Goal: Use online tool/utility: Utilize a website feature to perform a specific function

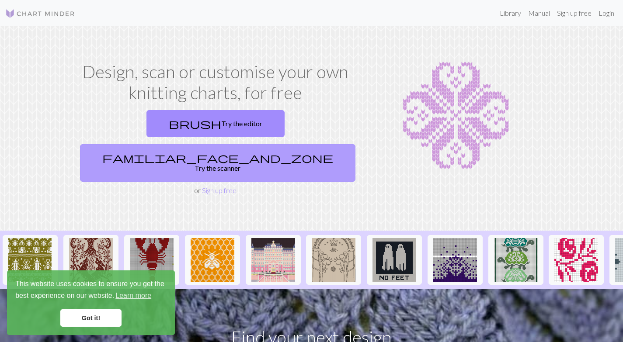
click at [251, 144] on link "familiar_face_and_zone Try the scanner" at bounding box center [218, 163] width 276 height 38
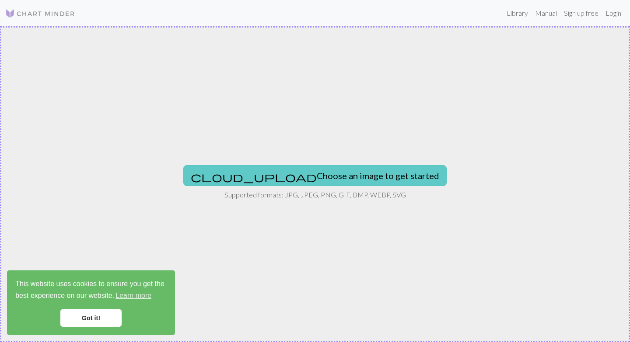
click at [272, 177] on button "cloud_upload Choose an image to get started" at bounding box center [314, 175] width 263 height 21
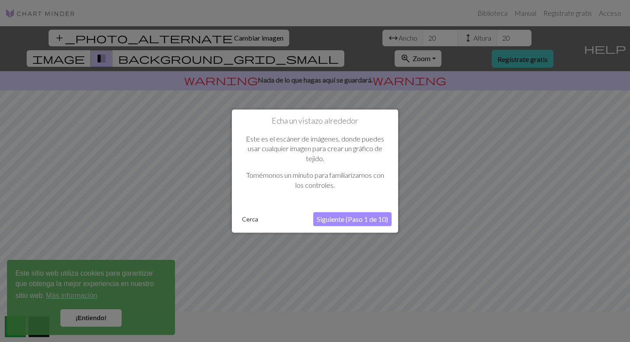
click at [329, 226] on button "Siguiente (Paso 1 de 10)" at bounding box center [352, 220] width 78 height 14
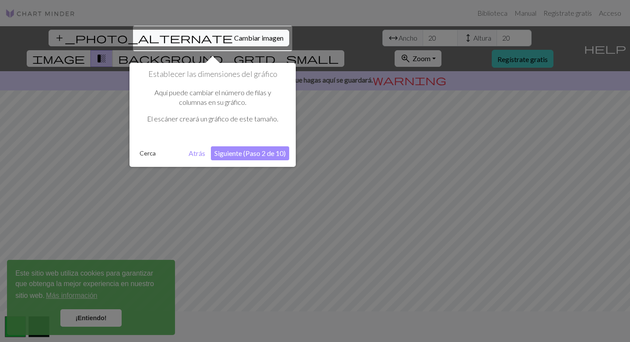
click at [257, 157] on button "Siguiente (Paso 2 de 10)" at bounding box center [250, 154] width 78 height 14
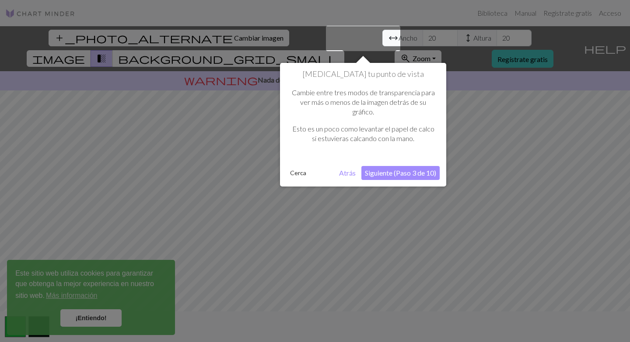
click at [407, 178] on button "Siguiente (Paso 3 de 10)" at bounding box center [400, 173] width 78 height 14
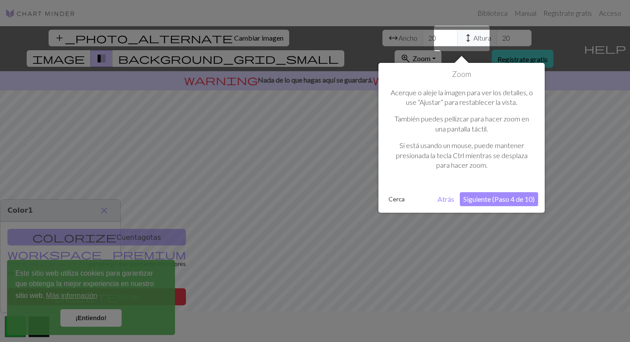
click at [510, 202] on font "Siguiente (Paso 4 de 10)" at bounding box center [498, 199] width 71 height 8
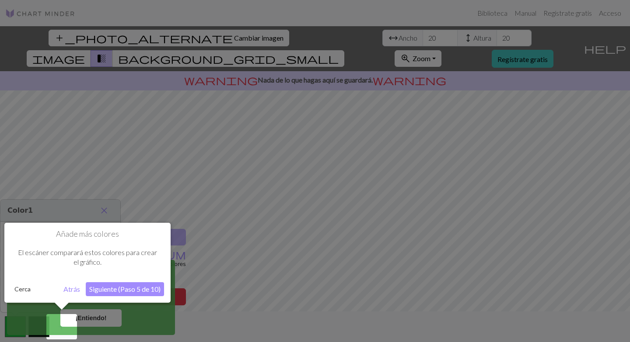
click at [144, 292] on font "Siguiente (Paso 5 de 10)" at bounding box center [124, 289] width 71 height 8
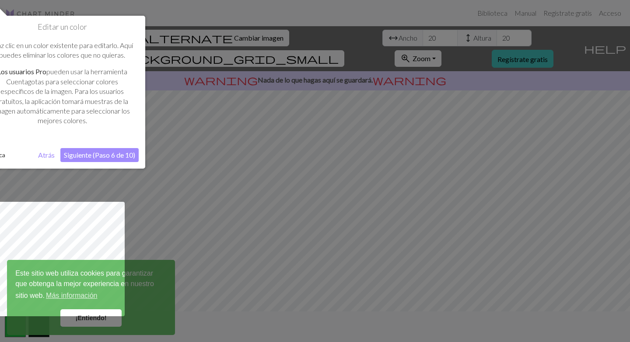
click at [73, 153] on font "Siguiente (Paso 6 de 10)" at bounding box center [99, 155] width 71 height 8
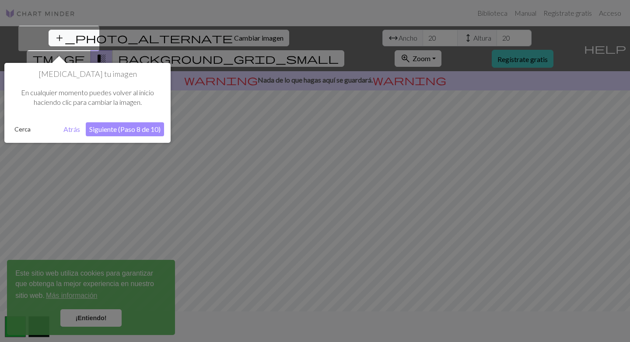
click at [123, 129] on font "Siguiente (Paso 8 de 10)" at bounding box center [124, 129] width 71 height 8
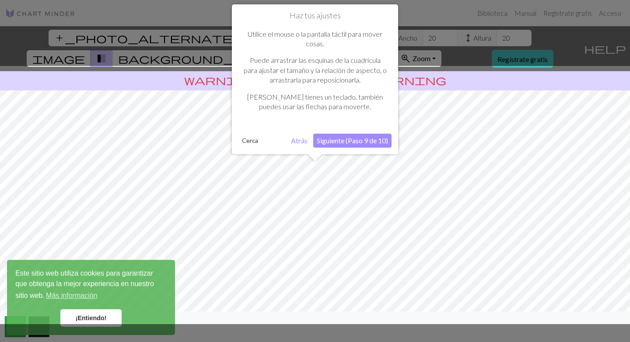
click at [365, 139] on font "Siguiente (Paso 9 de 10)" at bounding box center [352, 140] width 71 height 8
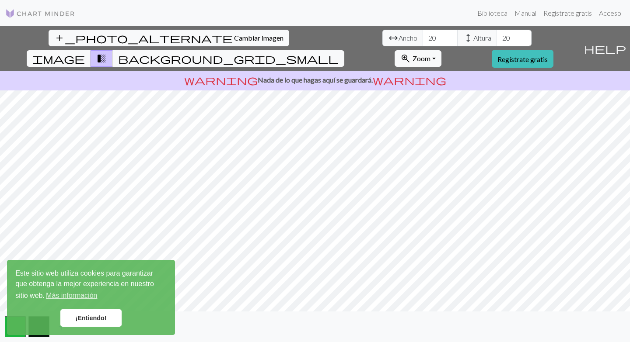
click at [90, 321] on font "¡Entiendo!" at bounding box center [90, 318] width 31 height 7
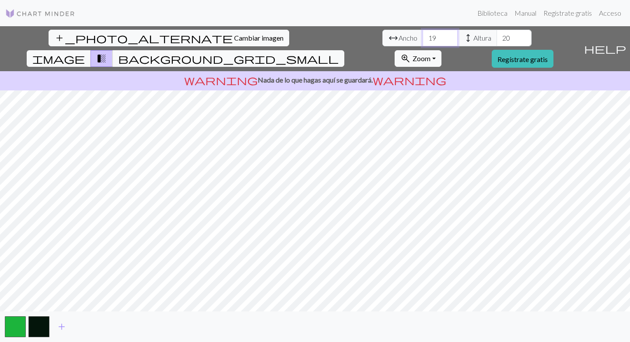
click at [422, 42] on input "19" at bounding box center [439, 38] width 35 height 17
click at [422, 38] on input "19" at bounding box center [439, 38] width 35 height 17
type input "1"
type input "30"
click at [496, 33] on input "20" at bounding box center [513, 38] width 35 height 17
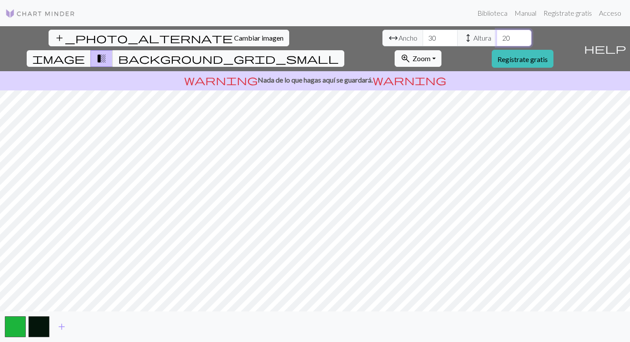
type input "2"
type input "33"
click at [344, 50] on button "background_grid_small" at bounding box center [228, 58] width 232 height 17
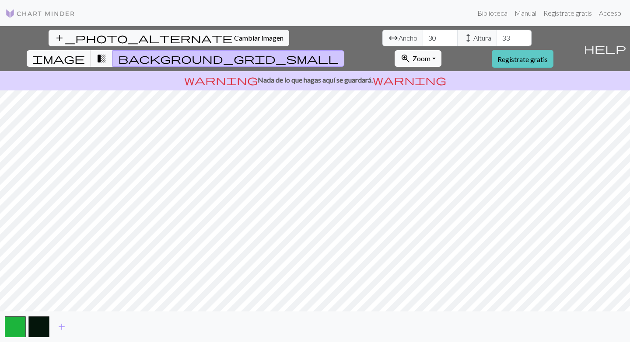
click at [548, 55] on font "Regístrate gratis" at bounding box center [522, 59] width 50 height 8
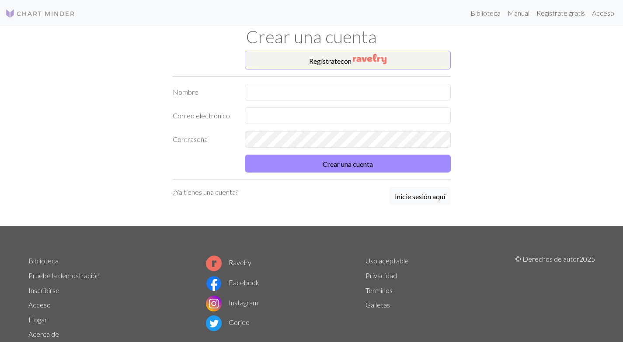
click at [315, 81] on div "Regístrate con Nombre Correo electrónico Contraseña Crear una cuenta ¿Ya tienes…" at bounding box center [312, 138] width 289 height 175
click at [319, 87] on input "text" at bounding box center [348, 92] width 206 height 17
type input "sam"
click at [318, 109] on input "text" at bounding box center [348, 116] width 206 height 17
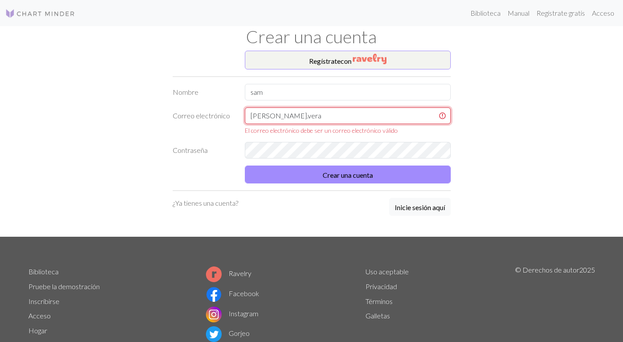
click at [341, 119] on input "[PERSON_NAME].vera" at bounding box center [348, 116] width 206 height 17
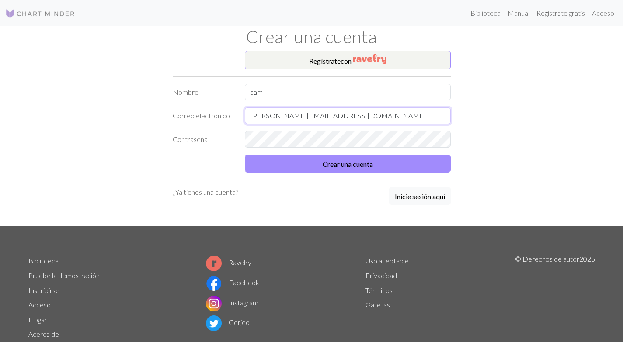
type input "[PERSON_NAME][EMAIL_ADDRESS][DOMAIN_NAME]"
click at [404, 191] on button "Inicie sesión aquí" at bounding box center [420, 196] width 62 height 18
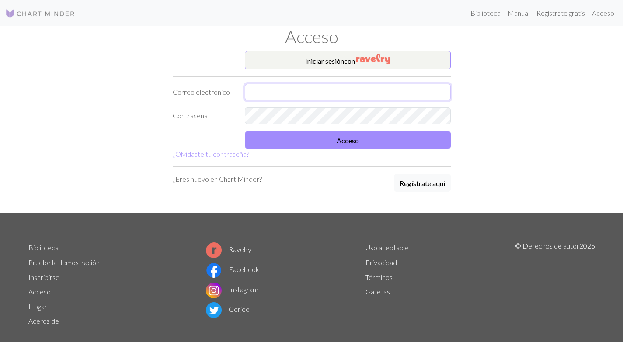
click at [359, 97] on input "text" at bounding box center [348, 92] width 206 height 17
type input "[PERSON_NAME][EMAIL_ADDRESS][DOMAIN_NAME]"
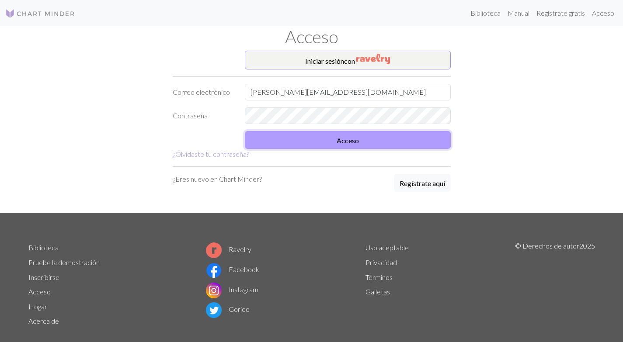
click at [354, 141] on font "Acceso" at bounding box center [348, 140] width 22 height 8
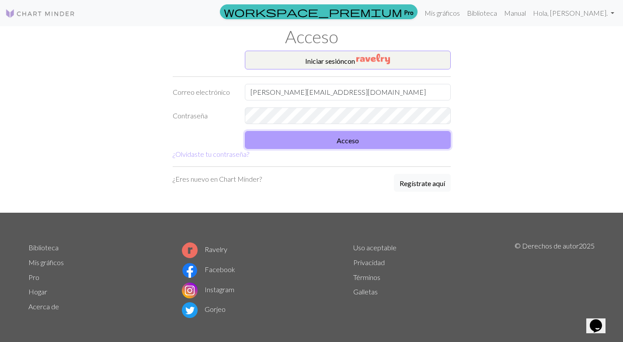
click at [354, 141] on font "Acceso" at bounding box center [348, 140] width 22 height 8
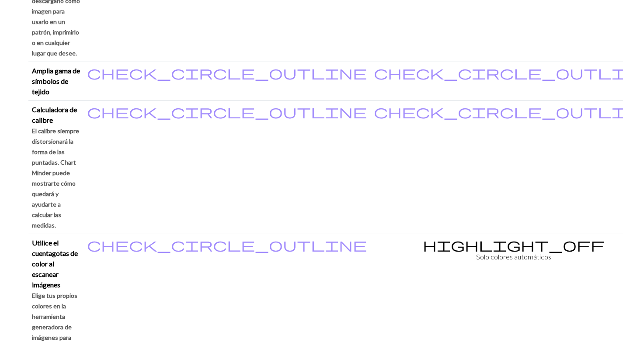
scroll to position [875, 0]
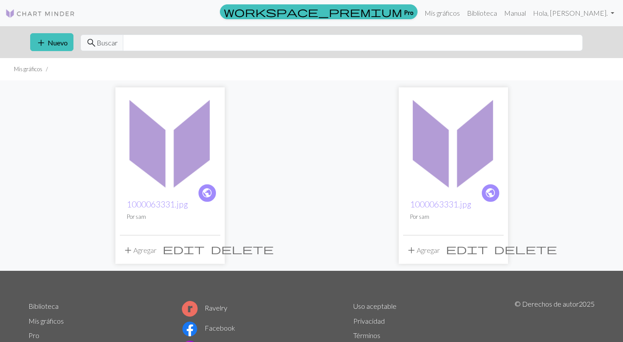
click at [157, 129] on img at bounding box center [170, 142] width 101 height 101
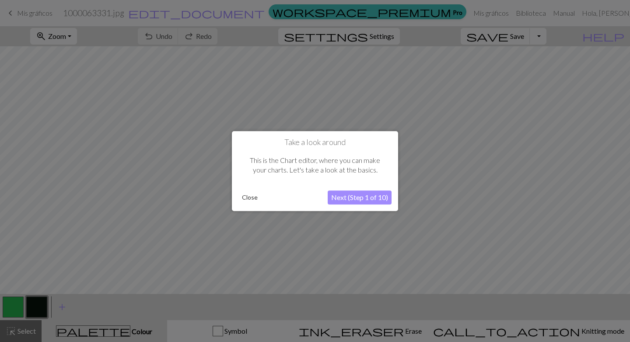
click at [349, 202] on button "Next (Step 1 of 10)" at bounding box center [360, 198] width 64 height 14
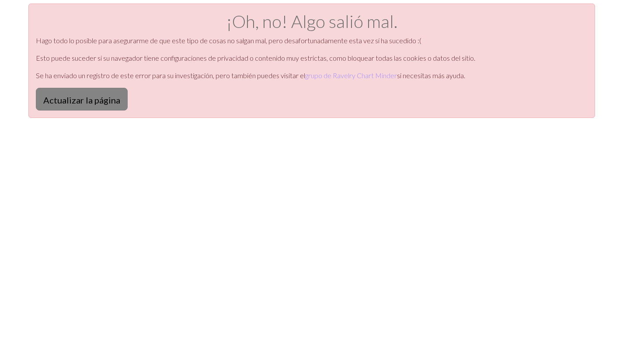
click at [71, 106] on button "Actualizar la página" at bounding box center [82, 99] width 92 height 23
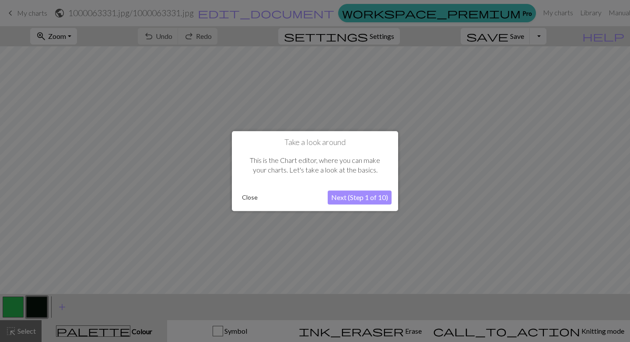
click at [354, 197] on button "Next (Step 1 of 10)" at bounding box center [360, 198] width 64 height 14
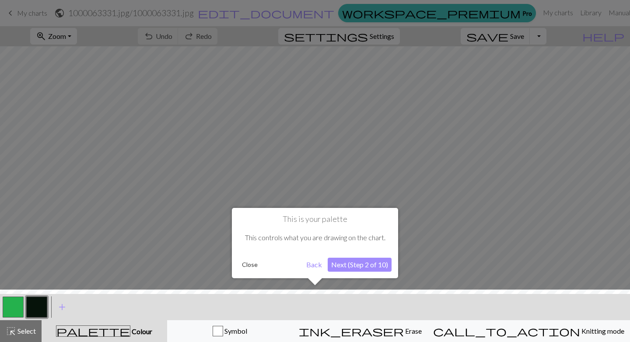
click at [356, 264] on button "Next (Step 2 of 10)" at bounding box center [360, 265] width 64 height 14
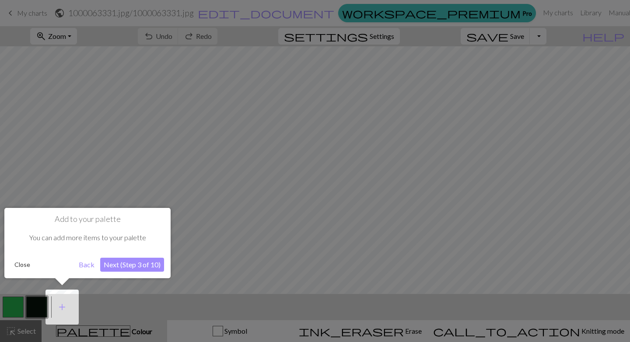
click at [123, 260] on button "Next (Step 3 of 10)" at bounding box center [132, 265] width 64 height 14
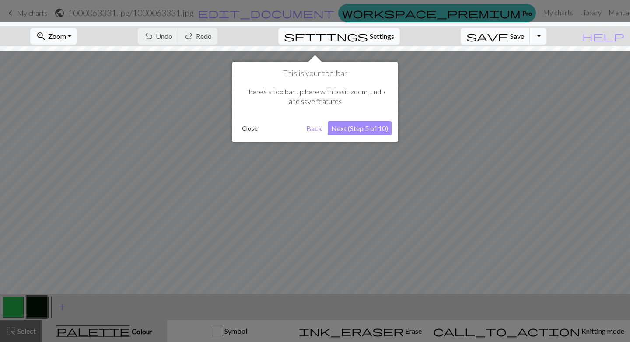
click at [376, 124] on button "Next (Step 5 of 10)" at bounding box center [360, 129] width 64 height 14
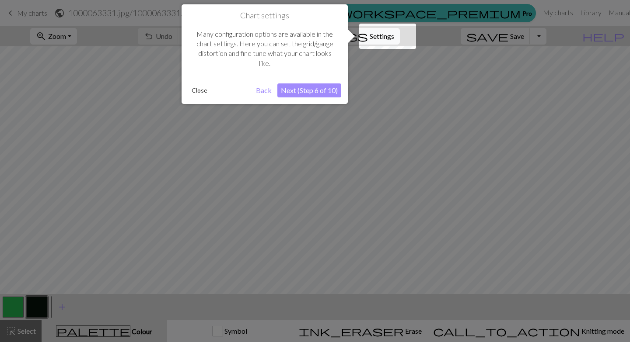
click at [288, 88] on button "Next (Step 6 of 10)" at bounding box center [309, 91] width 64 height 14
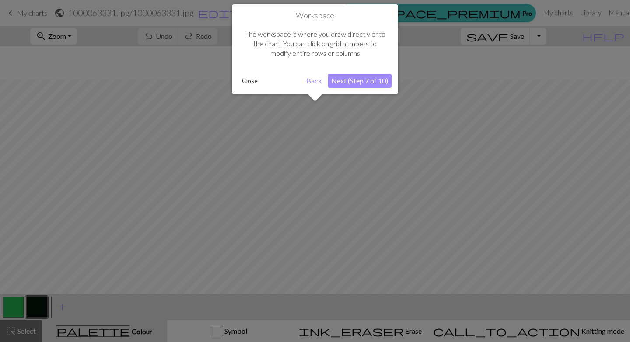
scroll to position [33, 0]
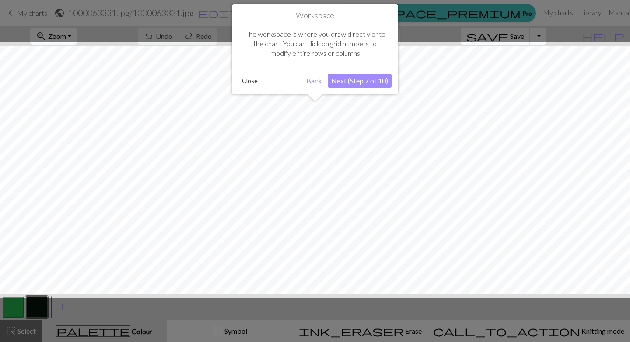
click at [343, 82] on button "Next (Step 7 of 10)" at bounding box center [360, 81] width 64 height 14
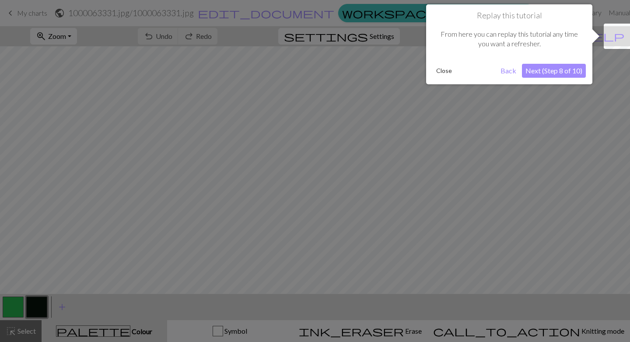
click at [542, 68] on button "Next (Step 8 of 10)" at bounding box center [554, 71] width 64 height 14
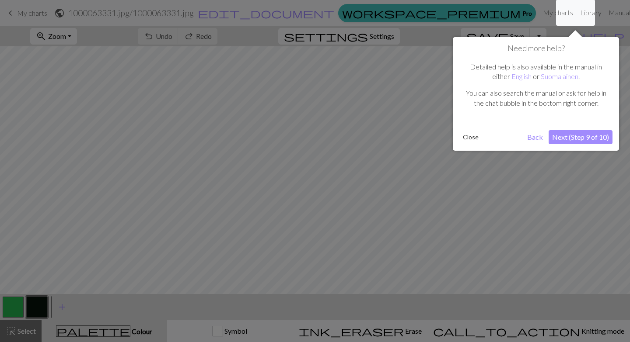
click at [590, 137] on button "Next (Step 9 of 10)" at bounding box center [580, 137] width 64 height 14
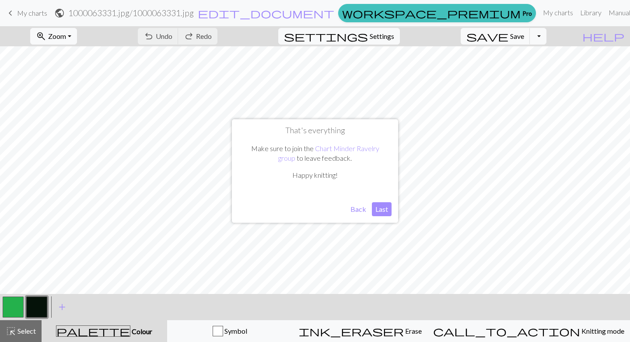
click at [377, 211] on button "Last" at bounding box center [382, 209] width 20 height 14
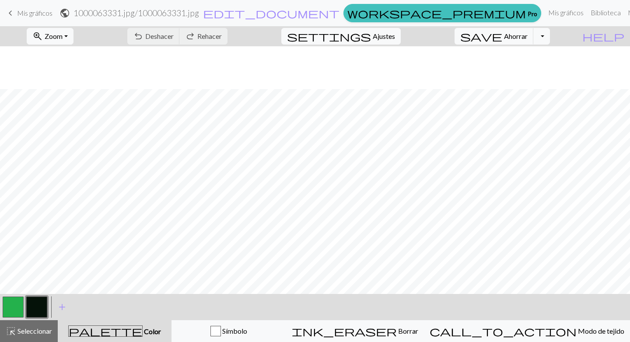
scroll to position [87, 0]
click at [59, 306] on span "add" at bounding box center [62, 307] width 10 height 12
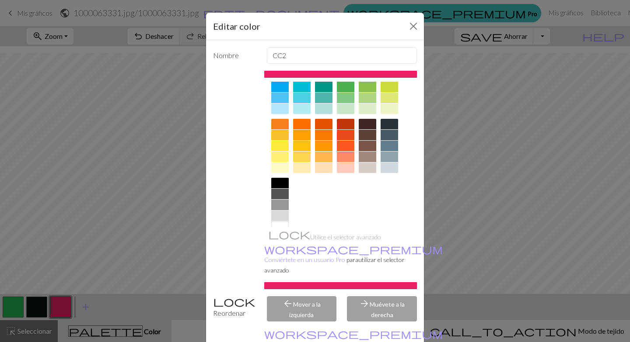
scroll to position [103, 0]
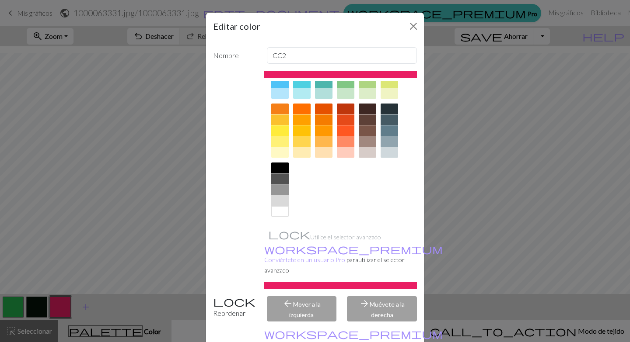
click at [277, 212] on div at bounding box center [279, 211] width 17 height 10
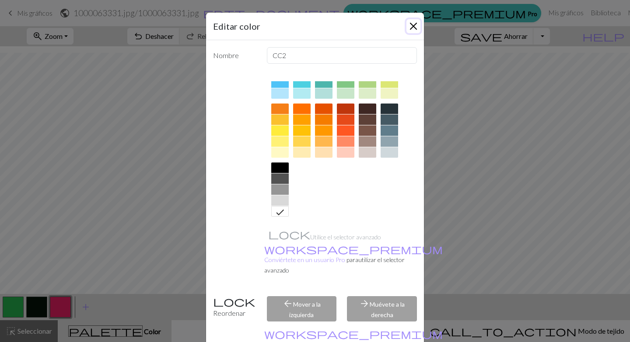
click at [414, 29] on button "Cerca" at bounding box center [413, 26] width 14 height 14
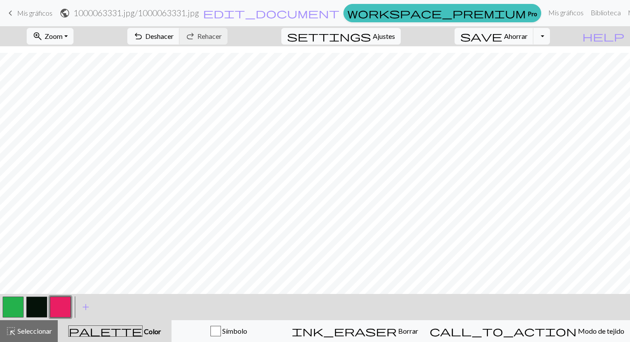
click at [69, 311] on button "button" at bounding box center [60, 307] width 21 height 21
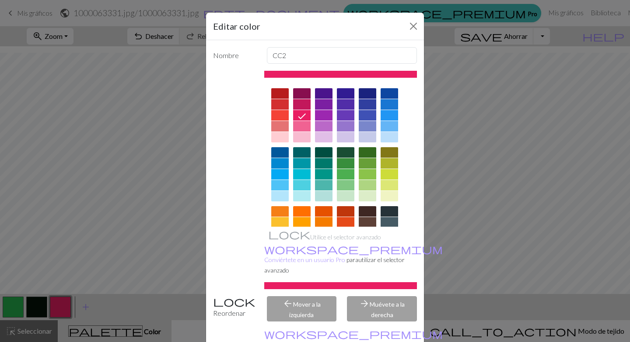
scroll to position [87, 0]
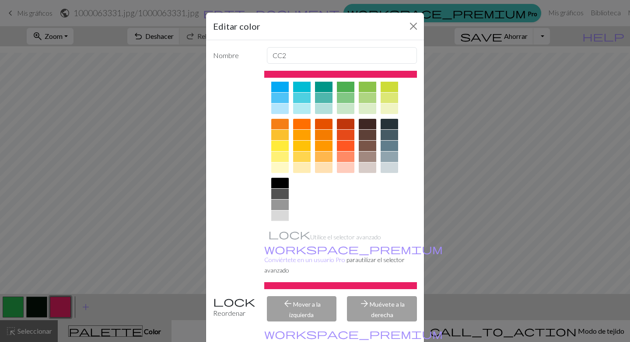
click at [274, 225] on div at bounding box center [279, 227] width 17 height 10
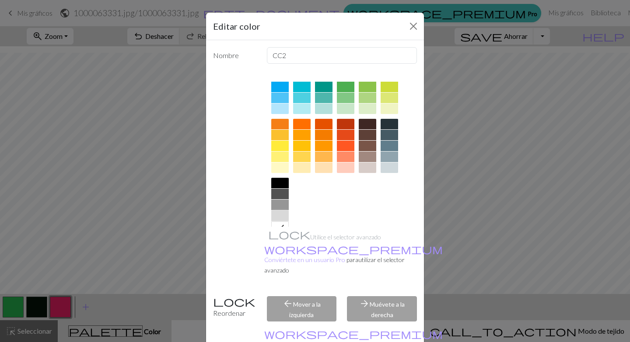
click at [271, 217] on div at bounding box center [279, 216] width 17 height 10
click at [279, 227] on div "Utilice el selector avanzado workspace_premium Conviértete en un usuario Pro pa…" at bounding box center [340, 180] width 153 height 219
click at [279, 224] on div at bounding box center [279, 227] width 17 height 10
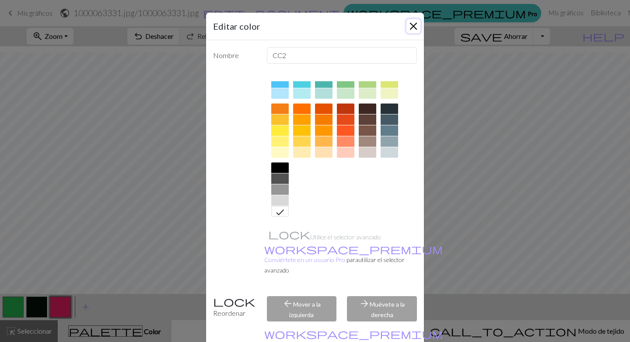
click at [413, 26] on button "Cerca" at bounding box center [413, 26] width 14 height 14
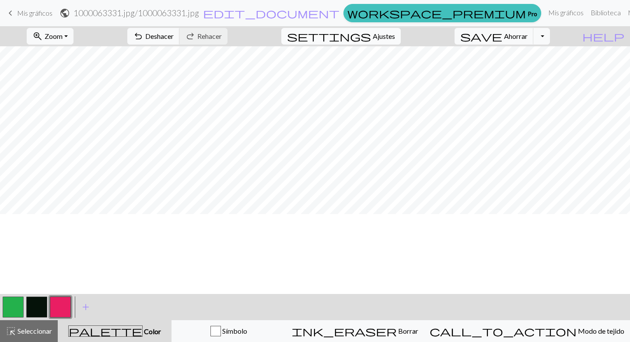
scroll to position [0, 0]
click at [62, 308] on button "button" at bounding box center [60, 307] width 21 height 21
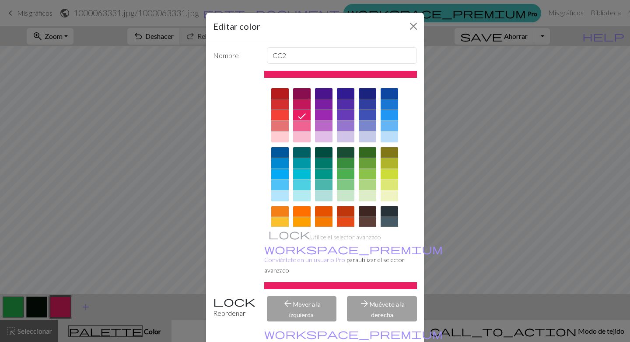
click at [297, 113] on icon at bounding box center [302, 116] width 10 height 10
click at [323, 107] on div at bounding box center [323, 104] width 17 height 10
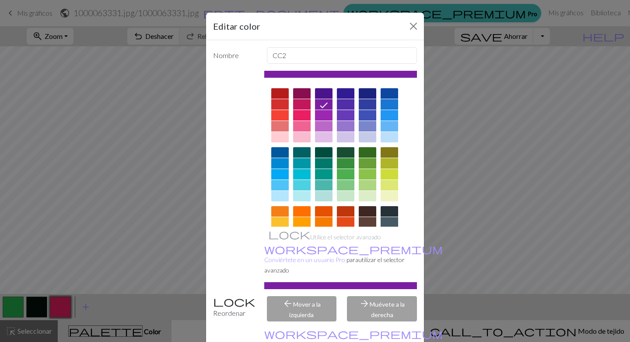
click at [194, 105] on div "Editar color Nombre CC2 Utilice el selector avanzado workspace_premium Conviért…" at bounding box center [315, 171] width 630 height 342
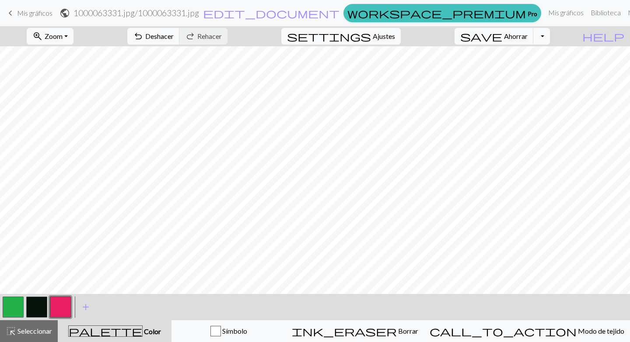
click at [63, 304] on button "button" at bounding box center [60, 307] width 21 height 21
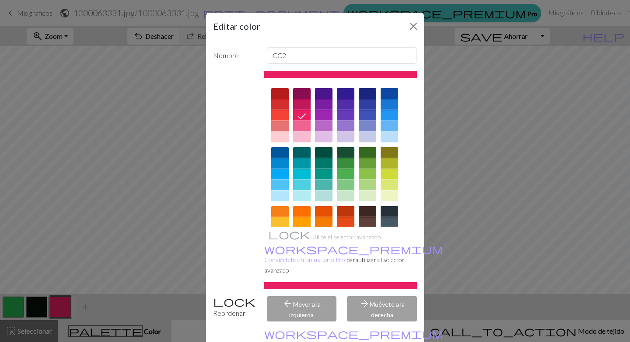
click at [38, 305] on div "Editar color Nombre CC2 Utilice el selector avanzado workspace_premium Conviért…" at bounding box center [315, 171] width 630 height 342
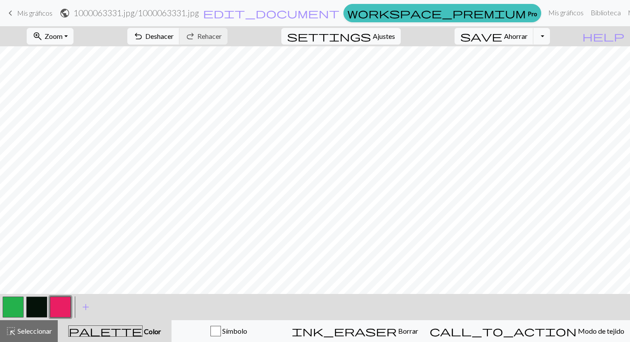
click at [39, 305] on button "button" at bounding box center [36, 307] width 21 height 21
click at [63, 307] on button "button" at bounding box center [60, 307] width 21 height 21
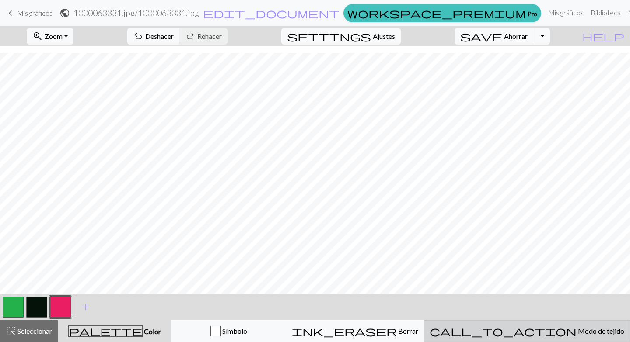
click at [543, 337] on button "call_to_action Modo de tejido Modo de tejido" at bounding box center [527, 332] width 206 height 22
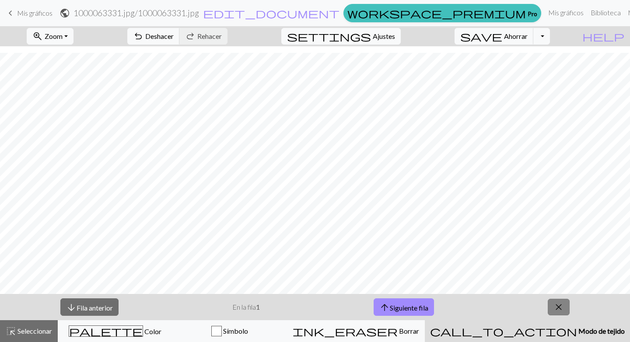
click at [558, 315] on button "close" at bounding box center [559, 307] width 22 height 17
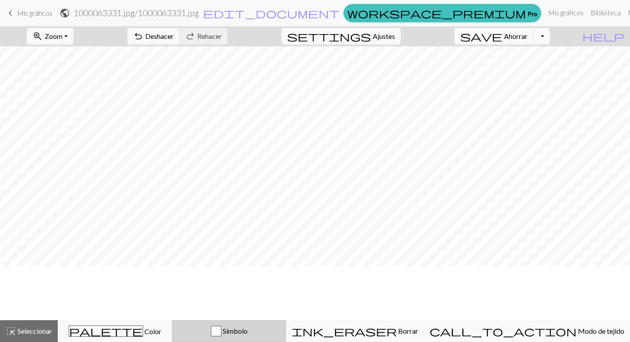
scroll to position [0, 0]
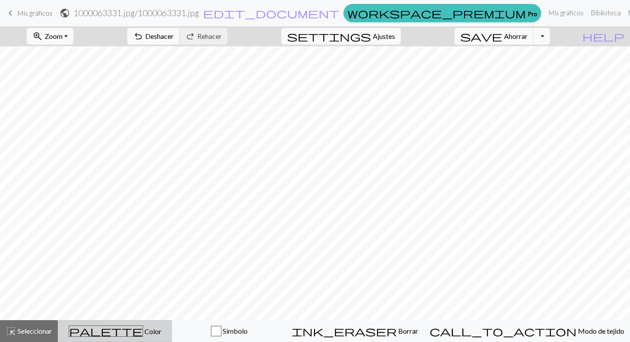
click at [144, 335] on font "Color" at bounding box center [152, 332] width 17 height 8
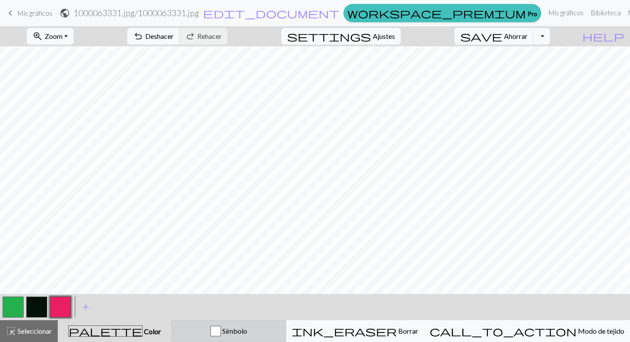
click at [221, 326] on div "button" at bounding box center [215, 331] width 10 height 10
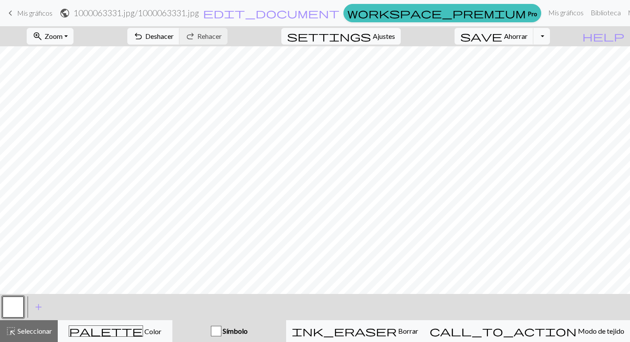
click at [247, 328] on div "Símbolo" at bounding box center [229, 331] width 103 height 10
click at [12, 306] on button "button" at bounding box center [13, 307] width 21 height 21
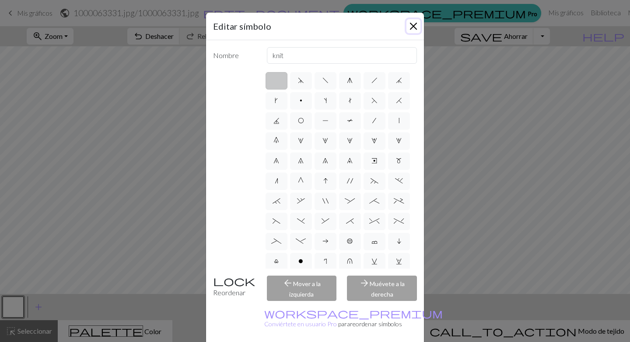
click at [412, 24] on button "Cerca" at bounding box center [413, 26] width 14 height 14
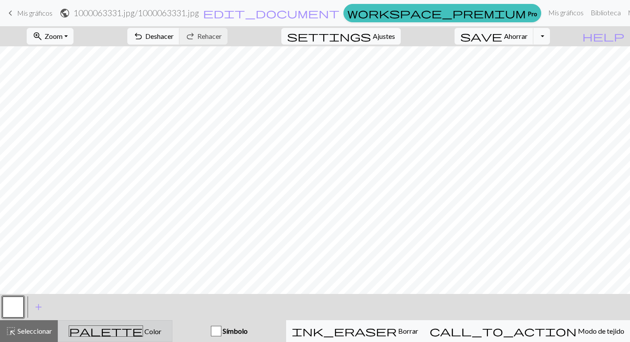
click at [167, 335] on div "palette Color Color" at bounding box center [114, 331] width 103 height 11
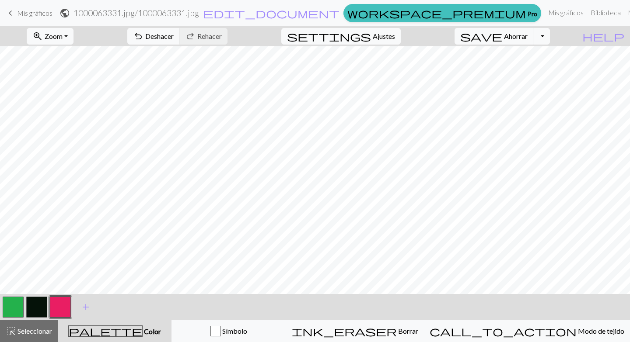
click at [67, 303] on button "button" at bounding box center [60, 307] width 21 height 21
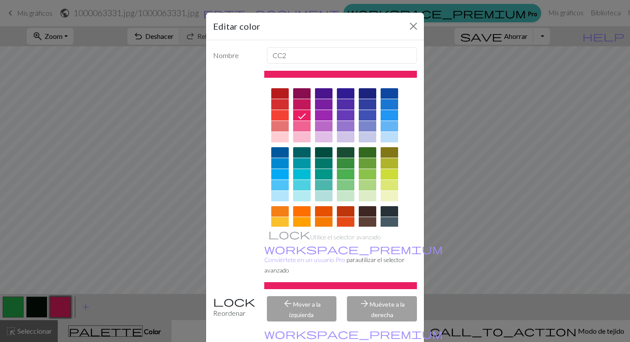
scroll to position [103, 0]
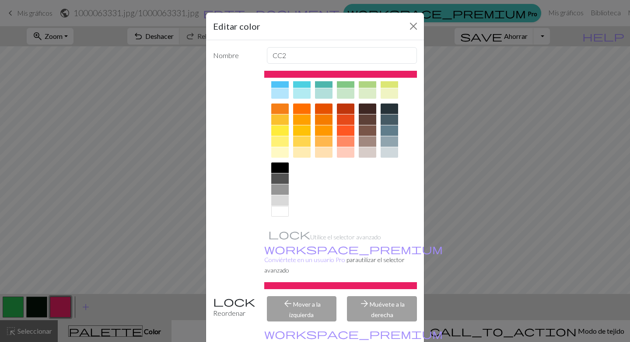
click at [276, 210] on div at bounding box center [279, 211] width 17 height 10
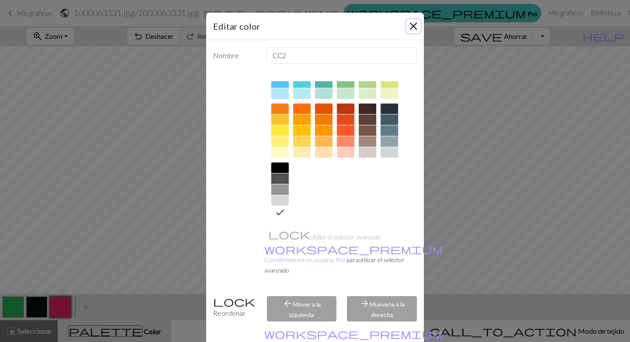
click at [415, 27] on button "Cerca" at bounding box center [413, 26] width 14 height 14
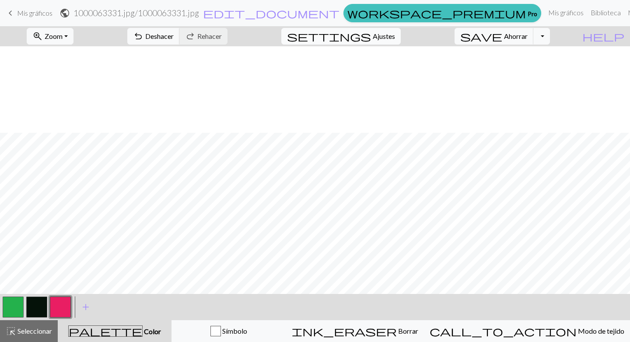
scroll to position [87, 0]
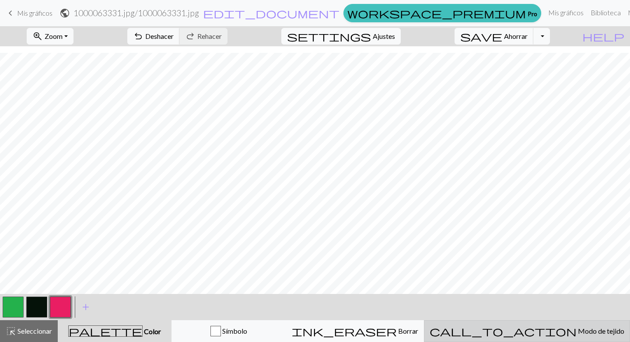
click at [591, 329] on div "call_to_action Modo de tejido Modo de tejido" at bounding box center [526, 331] width 195 height 10
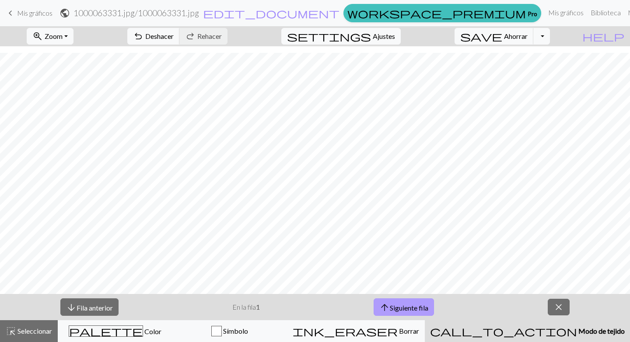
click at [431, 308] on button "arrow_upward Siguiente fila" at bounding box center [403, 308] width 60 height 18
click at [429, 313] on button "arrow_upward Siguiente fila" at bounding box center [403, 308] width 60 height 18
click at [90, 303] on button "arrow_downward Fila anterior" at bounding box center [89, 308] width 58 height 18
click at [564, 319] on div "arrow_downward Fila anterior En la fila 1 arrow_upward Siguiente fila close" at bounding box center [315, 307] width 630 height 26
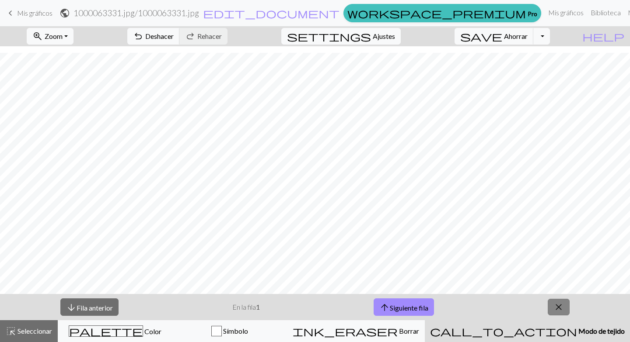
click at [561, 312] on span "close" at bounding box center [558, 307] width 10 height 12
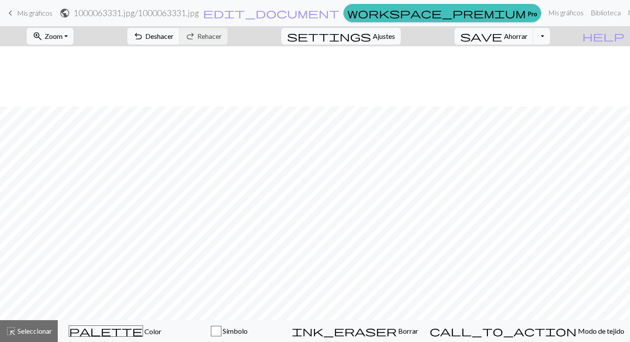
scroll to position [60, 0]
click at [143, 325] on button "palette Color Color" at bounding box center [115, 332] width 114 height 22
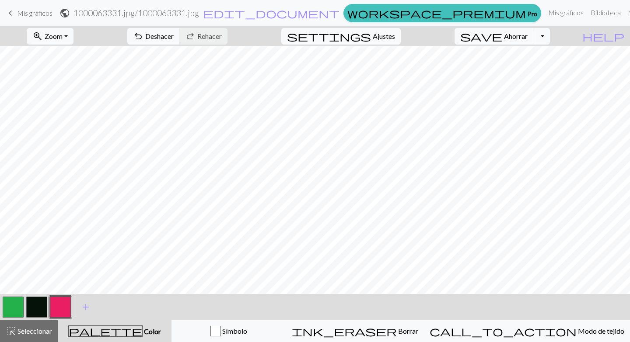
click at [38, 304] on button "button" at bounding box center [36, 307] width 21 height 21
click at [6, 314] on button "button" at bounding box center [13, 307] width 21 height 21
click at [7, 310] on button "button" at bounding box center [13, 307] width 21 height 21
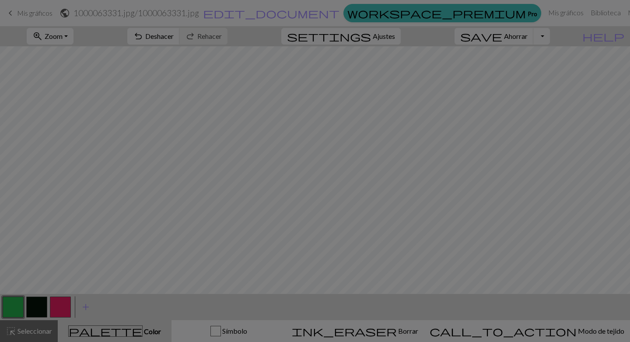
click at [7, 310] on div "Editar color Nombre MC Utilice el selector avanzado workspace_premium Conviérte…" at bounding box center [315, 171] width 630 height 342
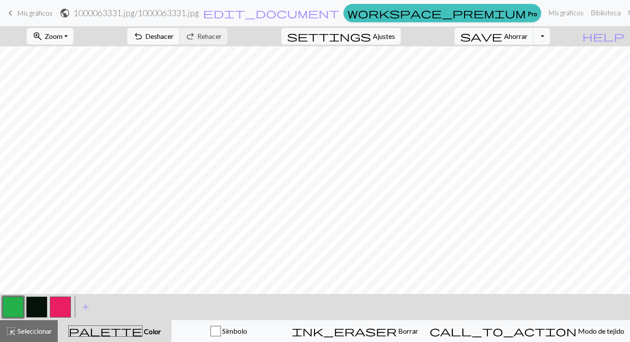
click at [7, 310] on button "button" at bounding box center [13, 307] width 21 height 21
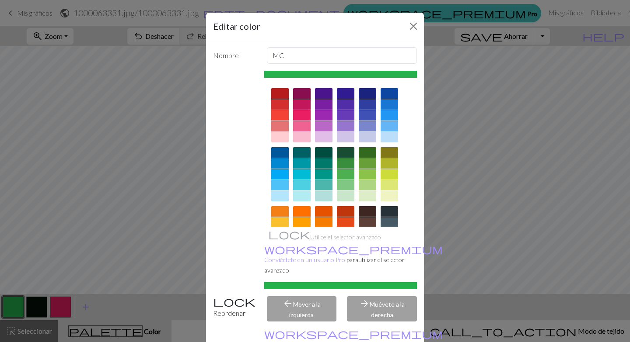
click at [380, 73] on div at bounding box center [340, 74] width 153 height 7
click at [411, 24] on button "Cerca" at bounding box center [413, 26] width 14 height 14
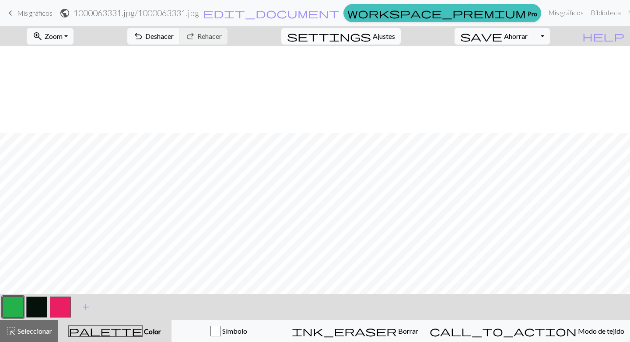
scroll to position [87, 0]
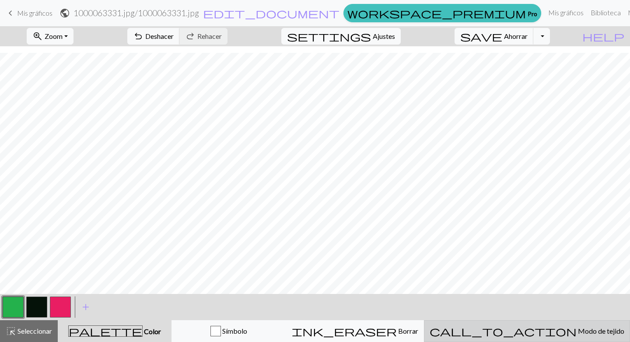
click at [593, 329] on div "call_to_action Modo de tejido Modo de tejido" at bounding box center [526, 331] width 195 height 10
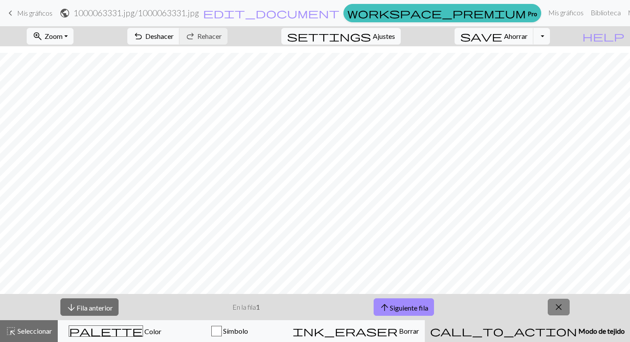
click at [555, 307] on span "close" at bounding box center [558, 307] width 10 height 12
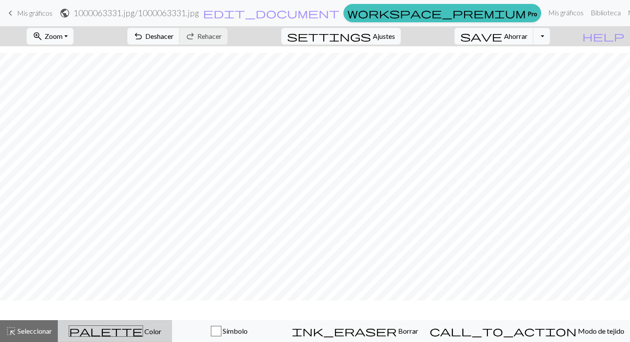
scroll to position [60, 0]
click at [139, 327] on div "palette Color Color" at bounding box center [114, 331] width 103 height 11
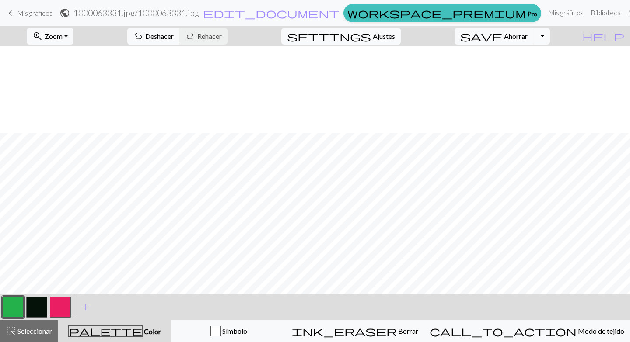
scroll to position [87, 0]
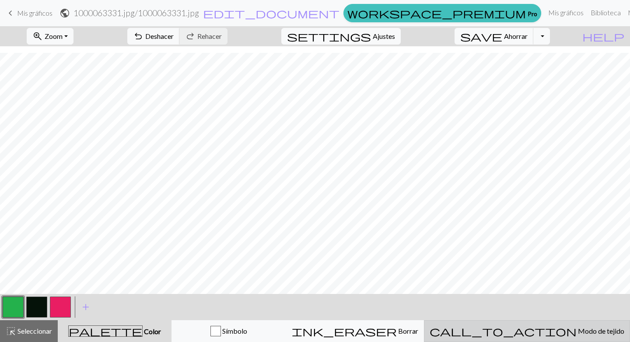
click at [598, 330] on div "call_to_action Modo de tejido Modo de tejido" at bounding box center [526, 331] width 195 height 10
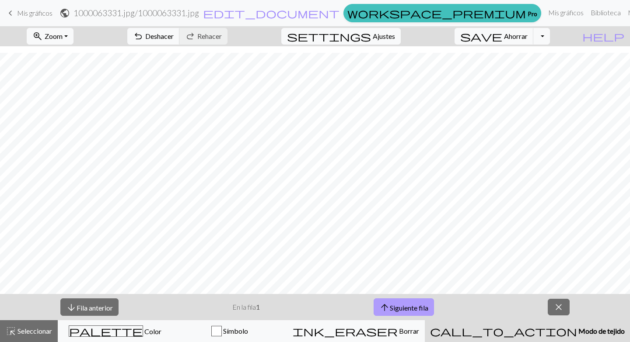
click at [388, 303] on span "arrow_upward" at bounding box center [384, 308] width 10 height 12
click at [390, 312] on span "arrow_upward" at bounding box center [384, 308] width 10 height 12
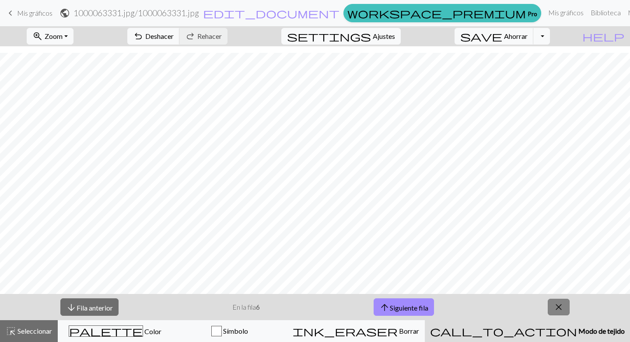
click at [561, 308] on span "close" at bounding box center [558, 307] width 10 height 12
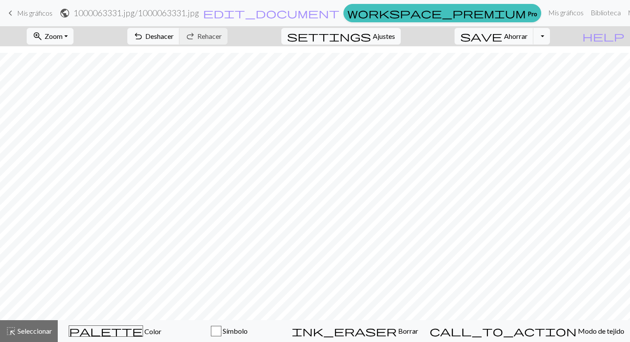
scroll to position [60, 0]
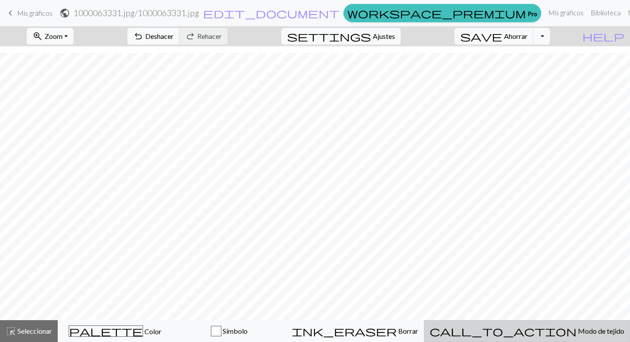
click at [539, 335] on span "call_to_action" at bounding box center [502, 331] width 147 height 12
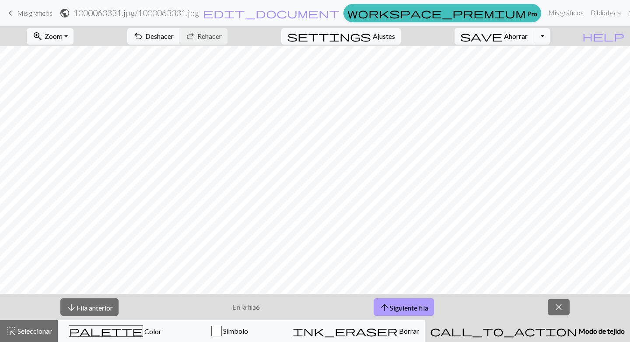
click at [412, 310] on font "Siguiente fila" at bounding box center [409, 308] width 38 height 8
click at [408, 307] on font "Siguiente fila" at bounding box center [410, 308] width 38 height 8
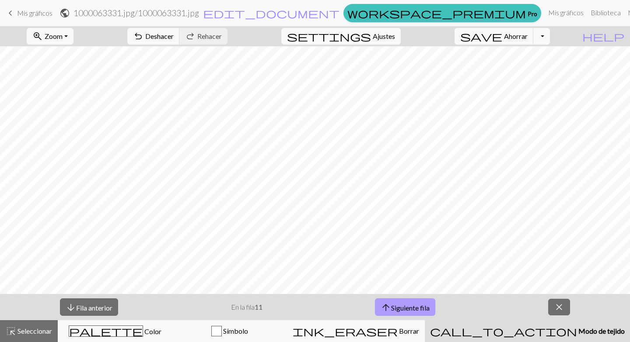
click at [418, 306] on font "Siguiente fila" at bounding box center [410, 308] width 38 height 8
click at [385, 312] on span "arrow_upward" at bounding box center [385, 308] width 10 height 12
click at [388, 307] on span "arrow_upward" at bounding box center [385, 308] width 10 height 12
click at [412, 314] on button "arrow_upward Siguiente fila" at bounding box center [405, 308] width 60 height 18
click at [413, 308] on font "Siguiente fila" at bounding box center [410, 308] width 38 height 8
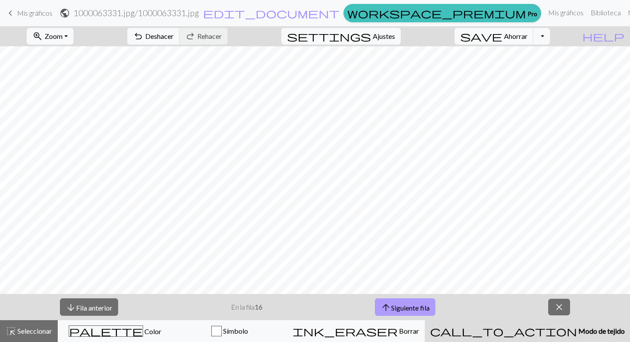
click at [407, 314] on button "arrow_upward Siguiente fila" at bounding box center [405, 308] width 60 height 18
